Goal: Browse casually

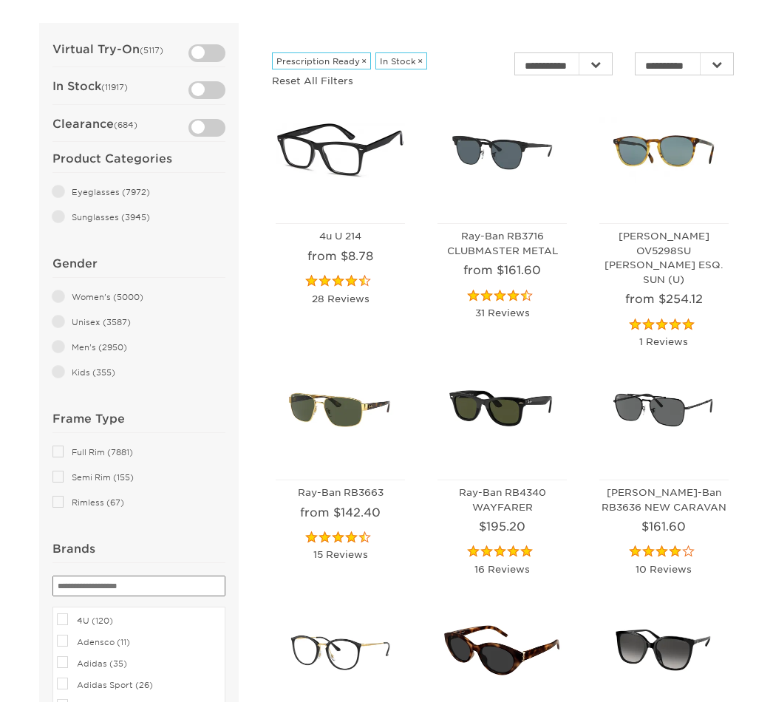
scroll to position [45, 0]
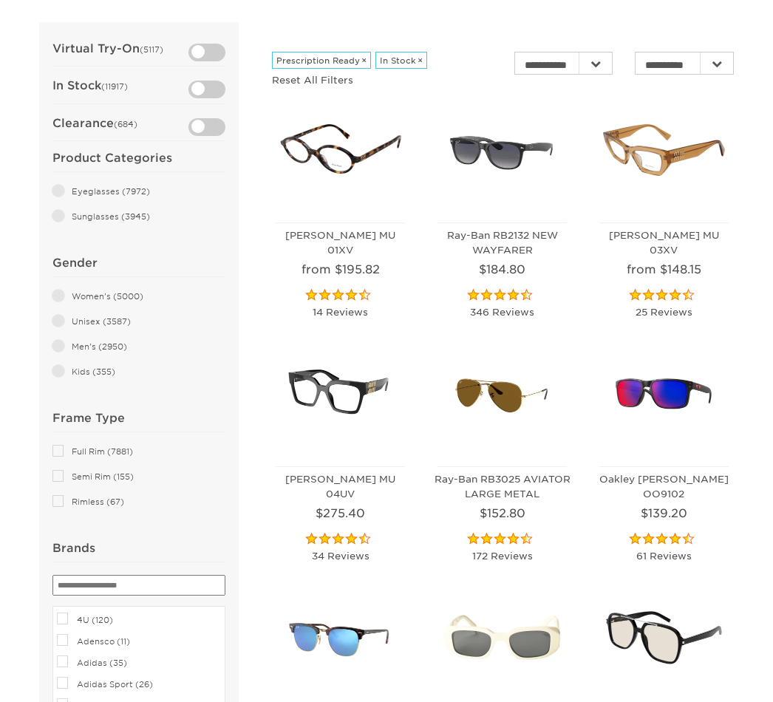
scroll to position [69, 0]
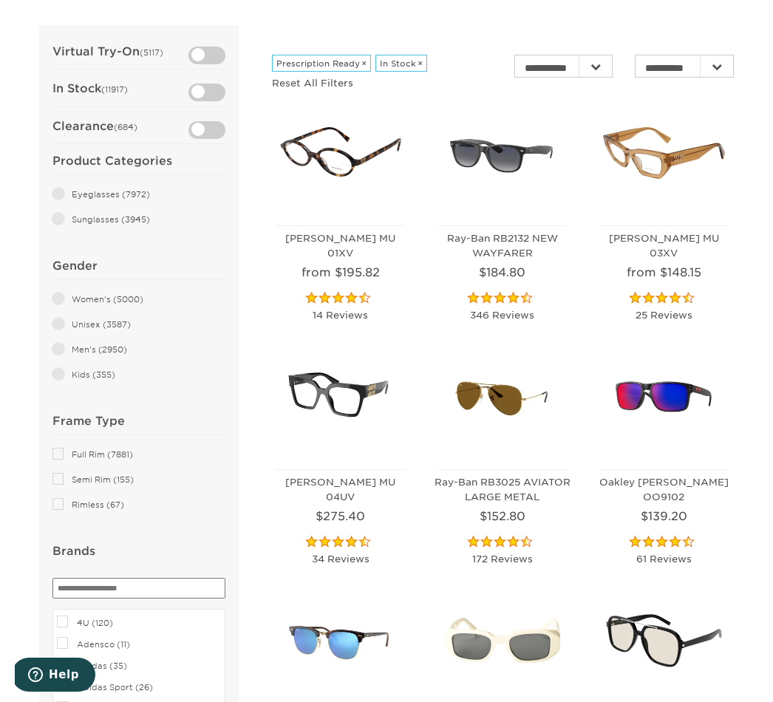
scroll to position [219, 0]
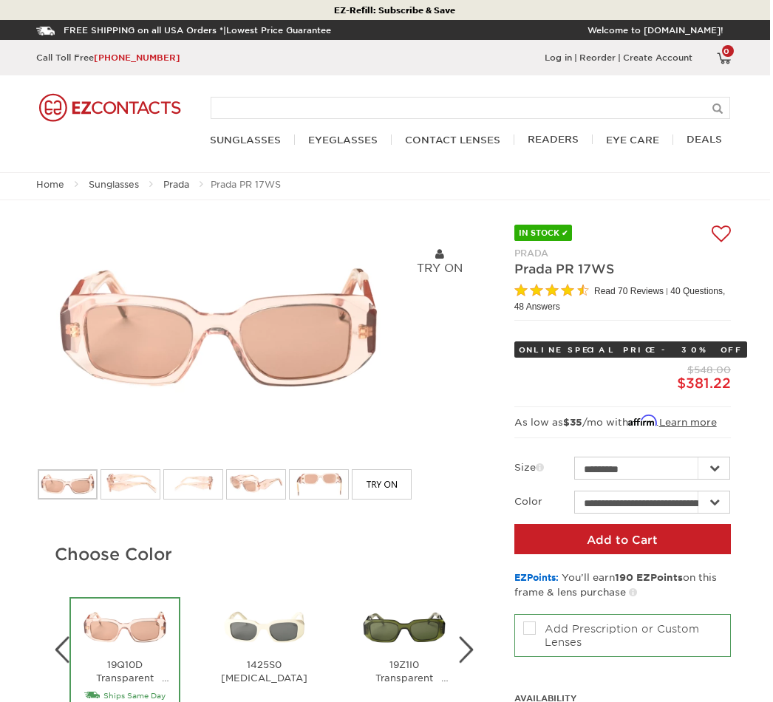
scroll to position [0, 3]
